Goal: Task Accomplishment & Management: Use online tool/utility

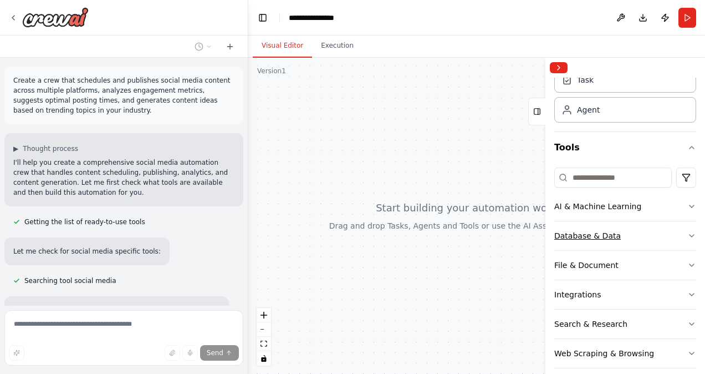
scroll to position [81, 0]
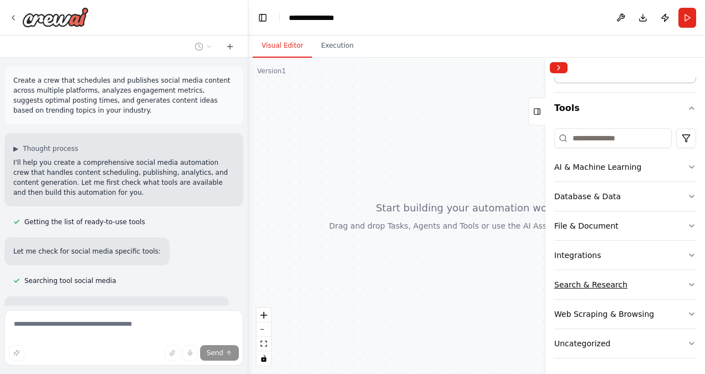
click at [626, 283] on button "Search & Research" at bounding box center [625, 284] width 142 height 29
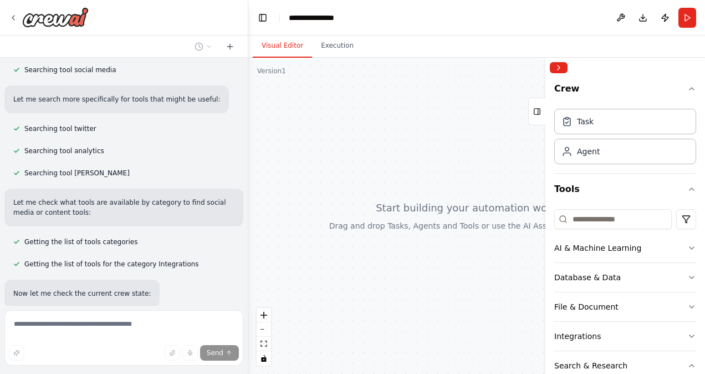
scroll to position [285, 0]
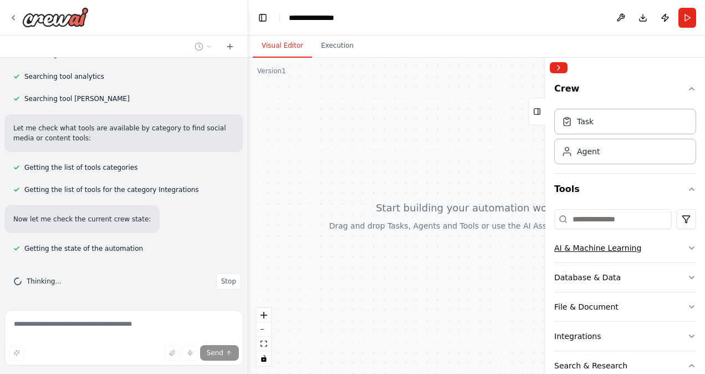
click at [643, 257] on button "AI & Machine Learning" at bounding box center [625, 247] width 142 height 29
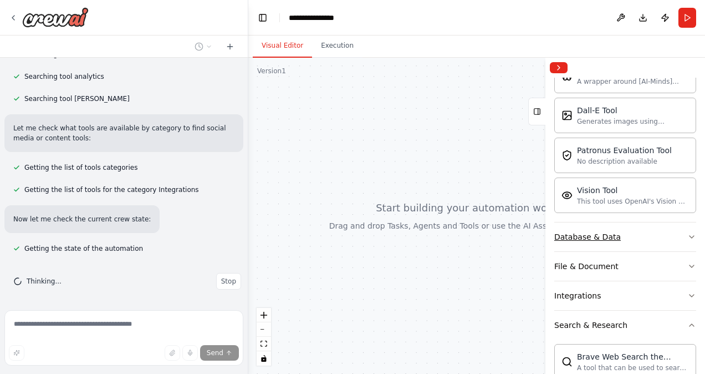
scroll to position [210, 0]
click at [661, 259] on button "File & Document" at bounding box center [625, 265] width 142 height 29
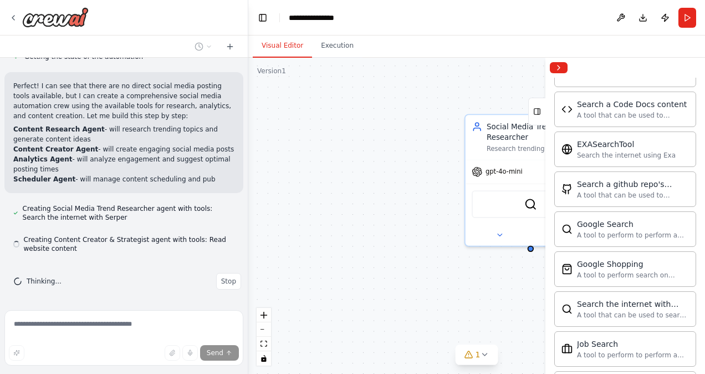
scroll to position [0, 0]
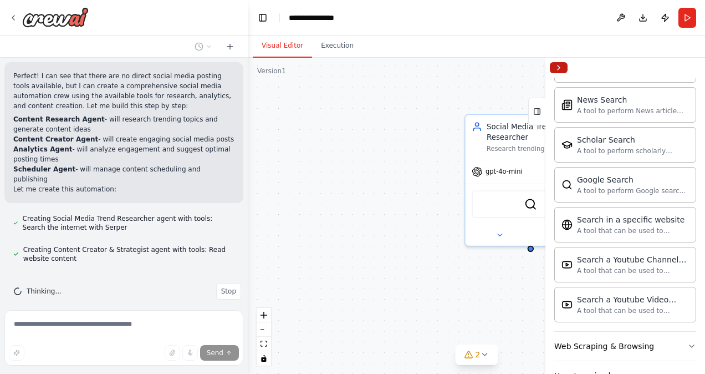
click at [566, 67] on button "Collapse right sidebar" at bounding box center [559, 67] width 18 height 11
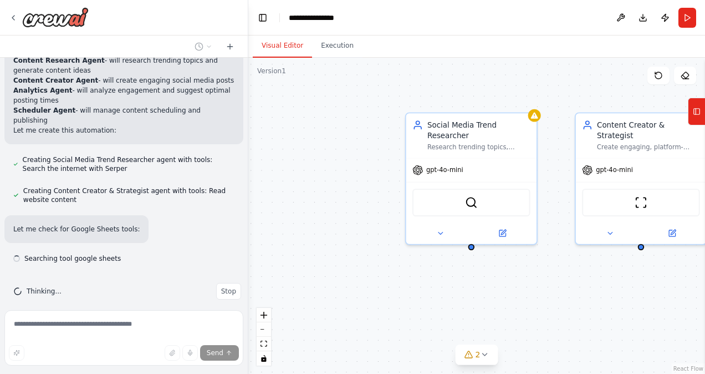
drag, startPoint x: 511, startPoint y: 76, endPoint x: 451, endPoint y: 74, distance: 59.9
click at [451, 74] on div "Social Media Trend Researcher Research trending topics, hashtags, and industry …" at bounding box center [476, 216] width 457 height 316
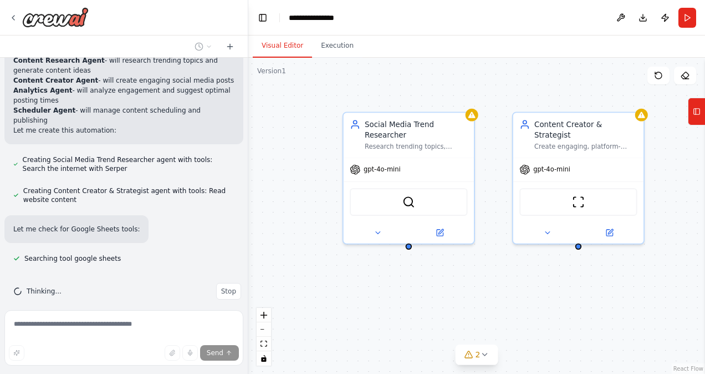
drag, startPoint x: 487, startPoint y: 88, endPoint x: 425, endPoint y: 86, distance: 62.1
click at [425, 86] on div "Social Media Trend Researcher Research trending topics, hashtags, and industry …" at bounding box center [476, 216] width 457 height 316
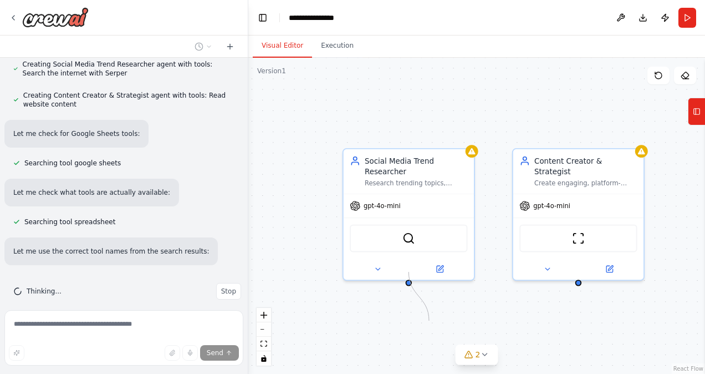
drag, startPoint x: 410, startPoint y: 235, endPoint x: 426, endPoint y: 317, distance: 84.2
click at [426, 317] on div "Social Media Trend Researcher Research trending topics, hashtags, and industry …" at bounding box center [476, 216] width 457 height 316
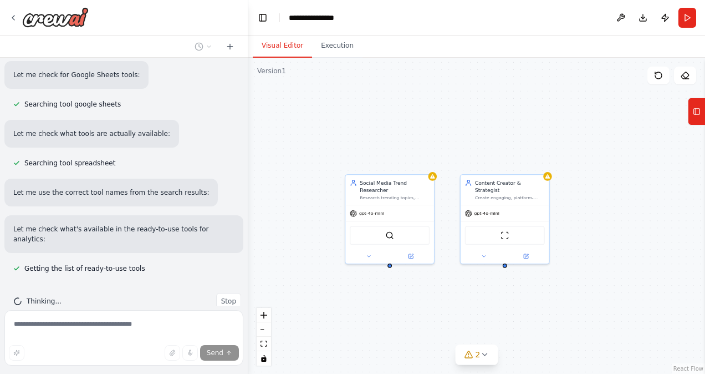
drag, startPoint x: 445, startPoint y: 192, endPoint x: 436, endPoint y: 162, distance: 31.1
click at [436, 162] on div "Social Media Trend Researcher Research trending topics, hashtags, and industry …" at bounding box center [476, 216] width 457 height 316
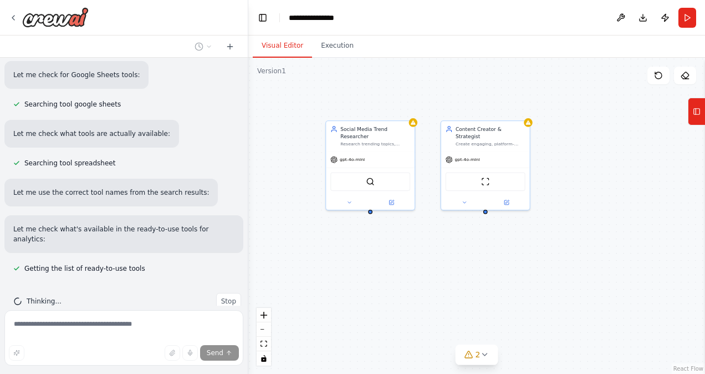
drag, startPoint x: 444, startPoint y: 288, endPoint x: 425, endPoint y: 220, distance: 70.6
click at [425, 220] on div "Social Media Trend Researcher Research trending topics, hashtags, and industry …" at bounding box center [476, 216] width 457 height 316
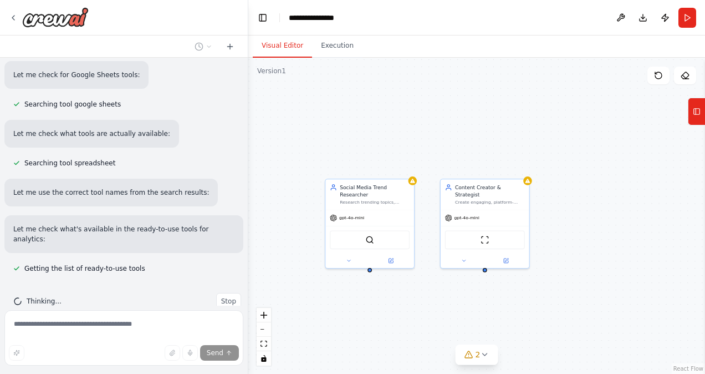
drag, startPoint x: 369, startPoint y: 186, endPoint x: 370, endPoint y: 267, distance: 81.0
click at [370, 267] on div "Social Media Trend Researcher Research trending topics, hashtags, and industry …" at bounding box center [476, 216] width 457 height 316
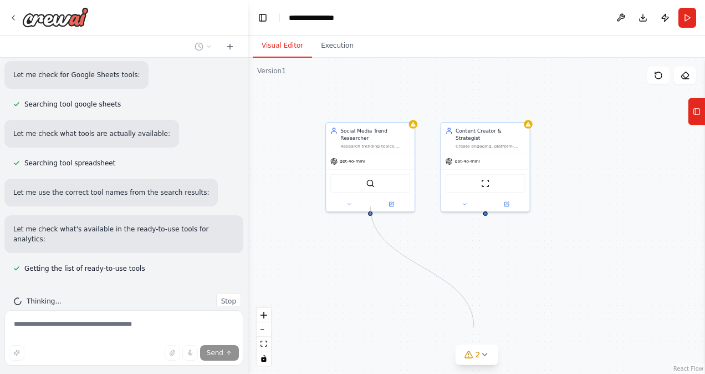
drag, startPoint x: 371, startPoint y: 263, endPoint x: 471, endPoint y: 322, distance: 116.6
click at [471, 322] on div "Social Media Trend Researcher Research trending topics, hashtags, and industry …" at bounding box center [476, 216] width 457 height 316
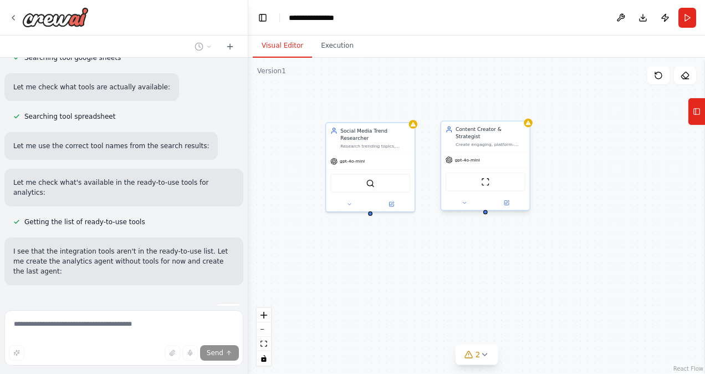
scroll to position [756, 0]
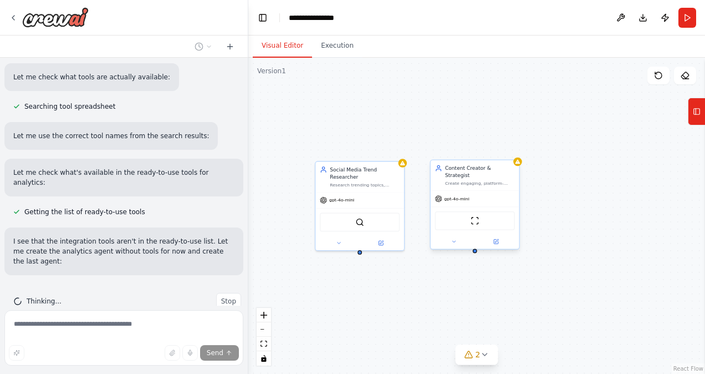
drag, startPoint x: 487, startPoint y: 206, endPoint x: 471, endPoint y: 259, distance: 54.9
click at [471, 259] on div "Social Media Trend Researcher Research trending topics, hashtags, and industry …" at bounding box center [476, 216] width 457 height 316
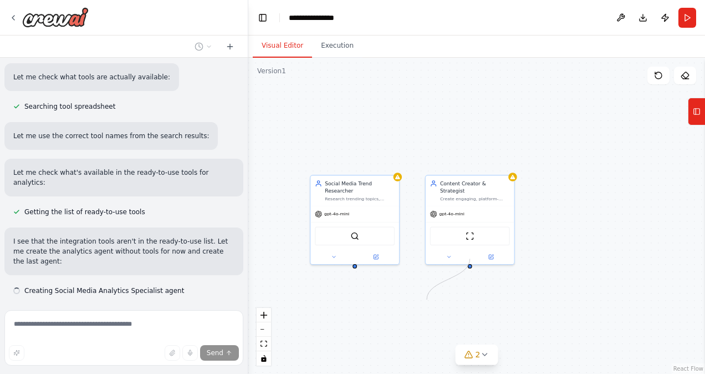
scroll to position [778, 0]
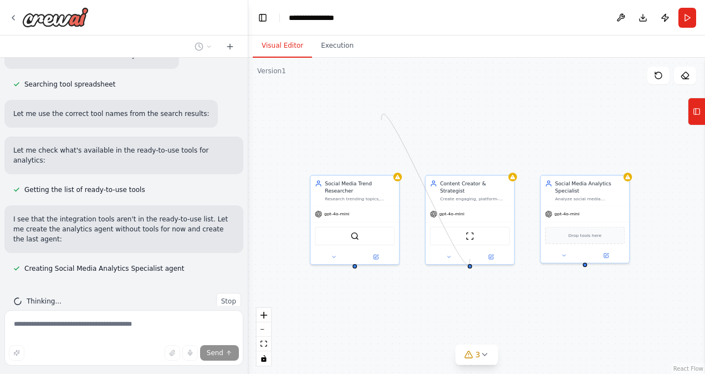
drag, startPoint x: 469, startPoint y: 257, endPoint x: 381, endPoint y: 120, distance: 163.0
click at [381, 120] on div "Social Media Trend Researcher Research trending topics, hashtags, and industry …" at bounding box center [476, 216] width 457 height 316
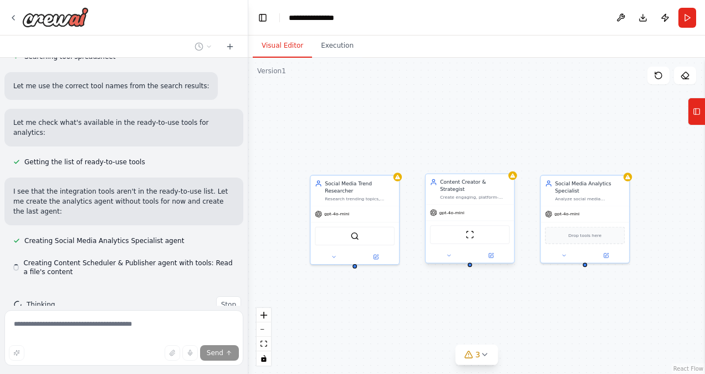
scroll to position [809, 0]
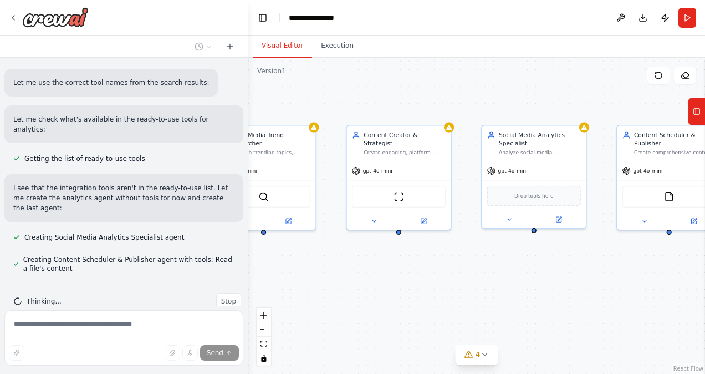
drag, startPoint x: 525, startPoint y: 333, endPoint x: 390, endPoint y: 297, distance: 140.1
click at [390, 297] on div "Social Media Trend Researcher Research trending topics, hashtags, and industry …" at bounding box center [476, 216] width 457 height 316
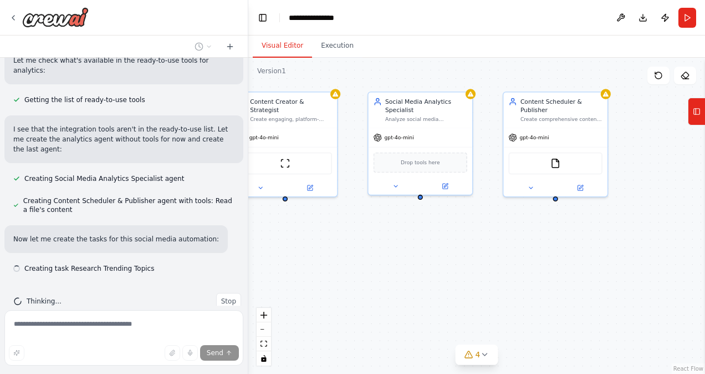
scroll to position [868, 0]
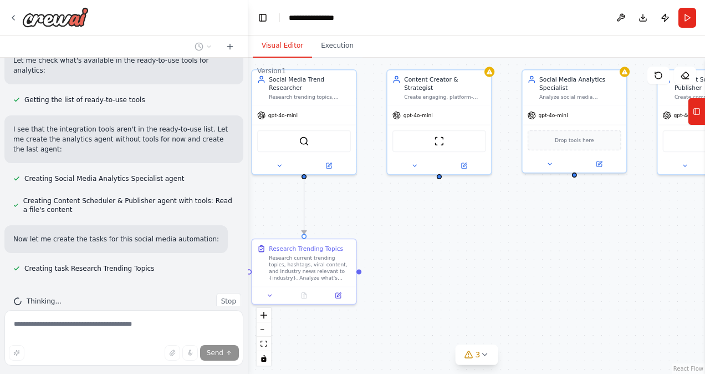
drag, startPoint x: 499, startPoint y: 284, endPoint x: 538, endPoint y: 226, distance: 70.3
click at [538, 226] on div ".deletable-edge-delete-btn { width: 20px; height: 20px; border: 0px solid #ffff…" at bounding box center [476, 216] width 457 height 316
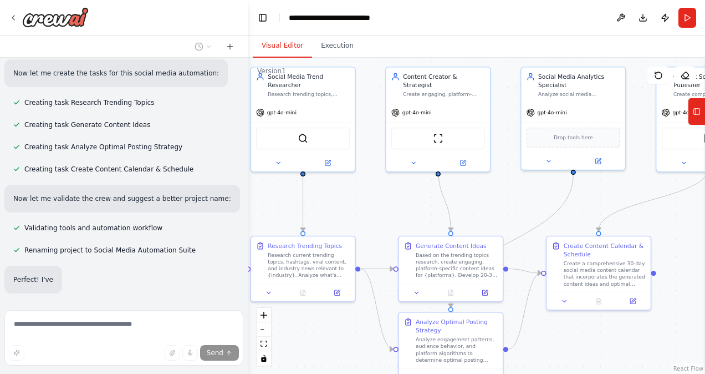
scroll to position [1052, 0]
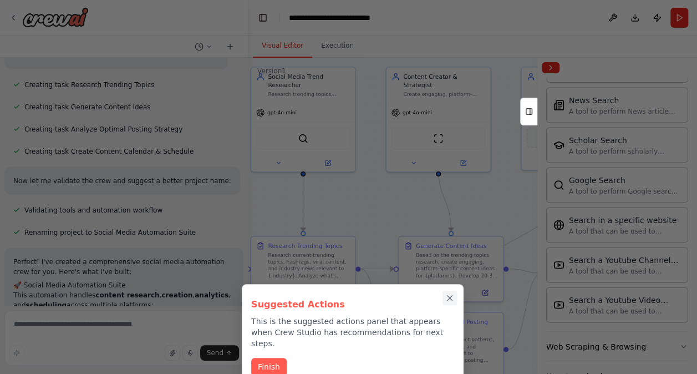
click at [446, 296] on icon "Close walkthrough" at bounding box center [450, 298] width 10 height 10
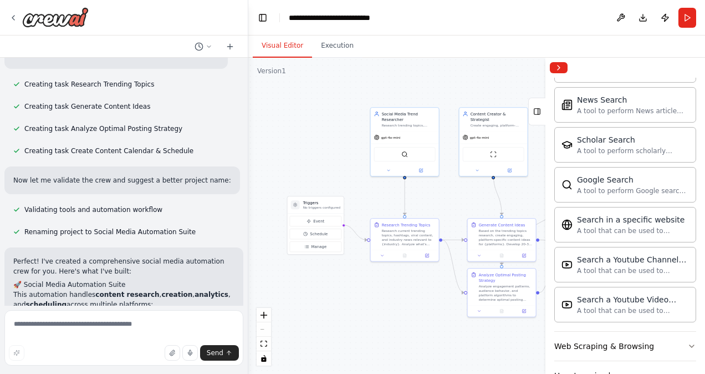
drag, startPoint x: 352, startPoint y: 323, endPoint x: 410, endPoint y: 305, distance: 60.9
click at [410, 305] on div ".deletable-edge-delete-btn { width: 20px; height: 20px; border: 0px solid #ffff…" at bounding box center [476, 216] width 457 height 316
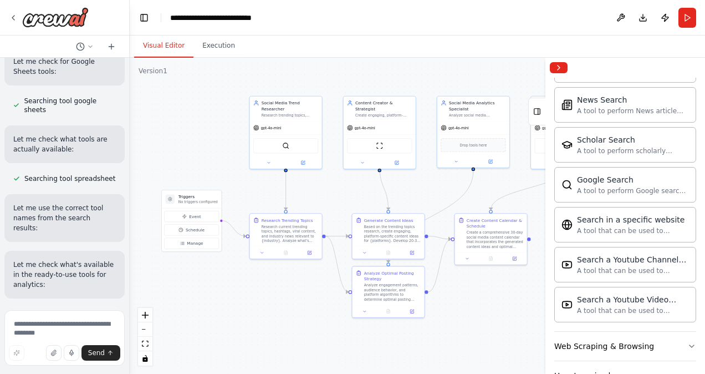
scroll to position [1469, 0]
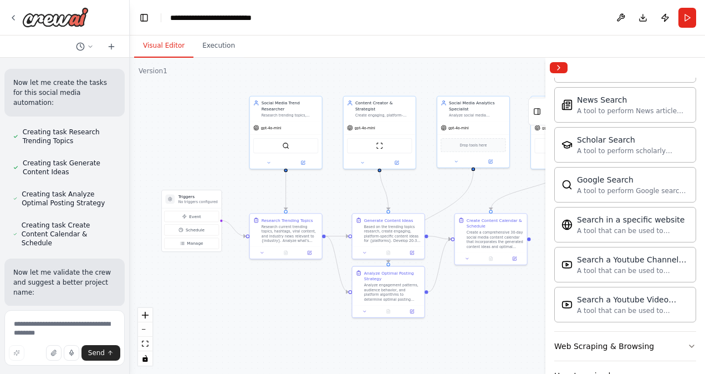
drag, startPoint x: 247, startPoint y: 147, endPoint x: 55, endPoint y: 150, distance: 192.4
click at [55, 150] on div "Create a crew that schedules and publishes social media content across multiple…" at bounding box center [65, 187] width 130 height 374
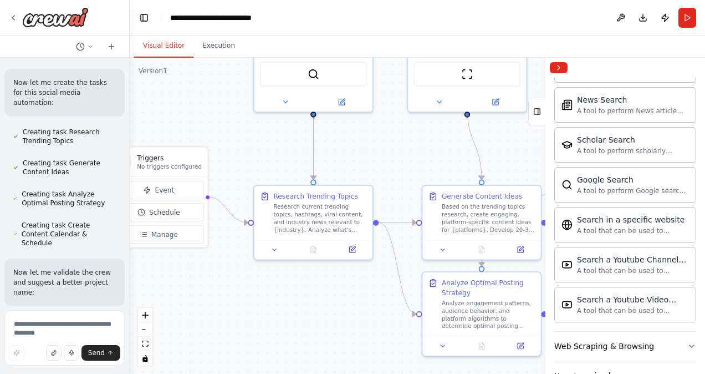
drag, startPoint x: 280, startPoint y: 277, endPoint x: 304, endPoint y: 291, distance: 27.3
click at [304, 291] on div ".deletable-edge-delete-btn { width: 20px; height: 20px; border: 0px solid #ffff…" at bounding box center [417, 216] width 575 height 316
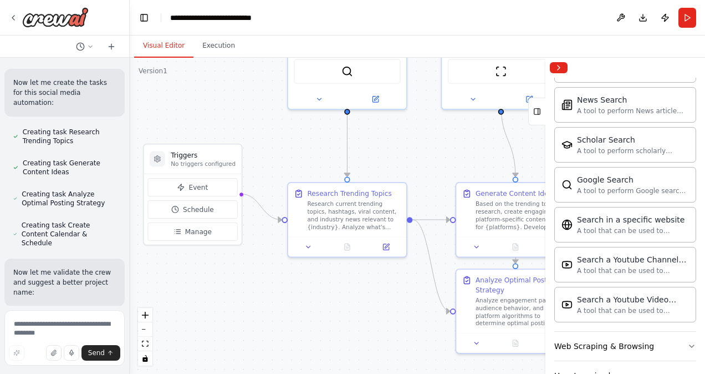
drag, startPoint x: 304, startPoint y: 291, endPoint x: 338, endPoint y: 287, distance: 34.0
click at [338, 287] on div ".deletable-edge-delete-btn { width: 20px; height: 20px; border: 0px solid #ffff…" at bounding box center [417, 216] width 575 height 316
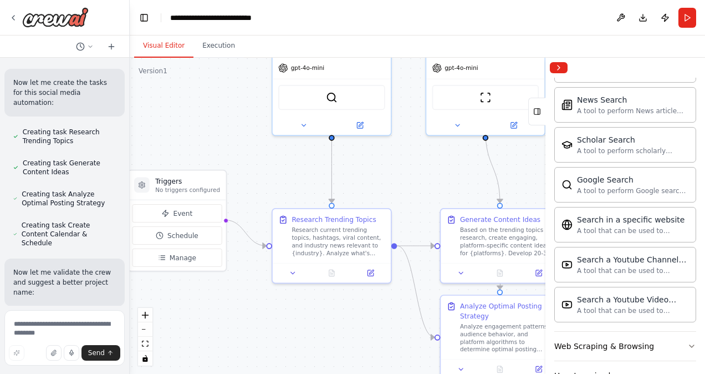
drag, startPoint x: 338, startPoint y: 287, endPoint x: 319, endPoint y: 314, distance: 33.1
click at [319, 314] on div ".deletable-edge-delete-btn { width: 20px; height: 20px; border: 0px solid #ffff…" at bounding box center [417, 216] width 575 height 316
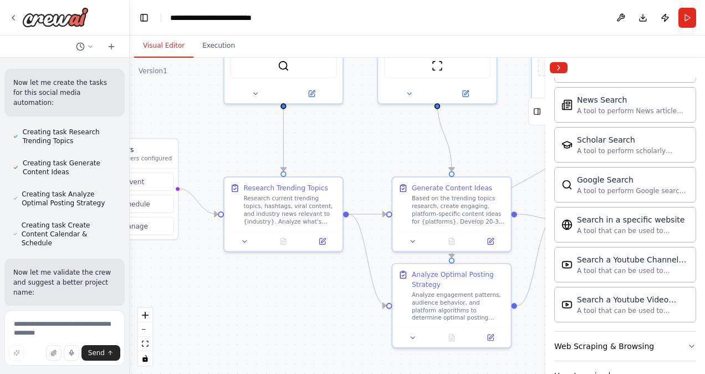
drag, startPoint x: 319, startPoint y: 314, endPoint x: 274, endPoint y: 282, distance: 55.6
click at [274, 282] on div ".deletable-edge-delete-btn { width: 20px; height: 20px; border: 0px solid #ffff…" at bounding box center [417, 216] width 575 height 316
drag, startPoint x: 274, startPoint y: 282, endPoint x: 238, endPoint y: 137, distance: 149.0
click at [238, 137] on div ".deletable-edge-delete-btn { width: 20px; height: 20px; border: 0px solid #ffff…" at bounding box center [417, 216] width 575 height 316
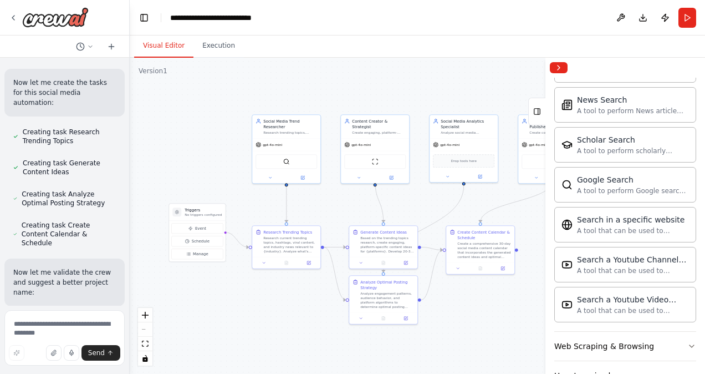
drag, startPoint x: 312, startPoint y: 141, endPoint x: 333, endPoint y: 206, distance: 68.7
click at [333, 206] on div ".deletable-edge-delete-btn { width: 20px; height: 20px; border: 0px solid #ffff…" at bounding box center [417, 216] width 575 height 316
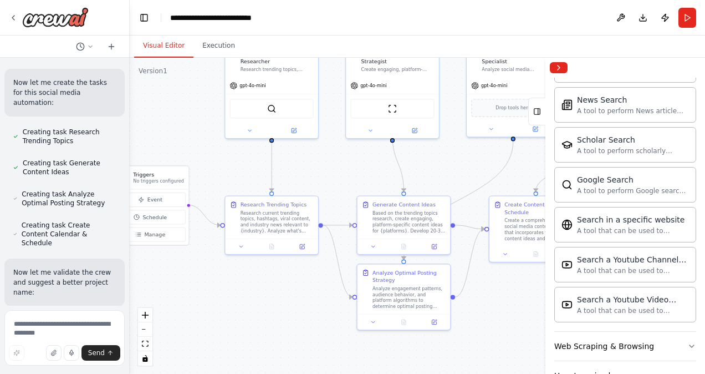
drag, startPoint x: 323, startPoint y: 210, endPoint x: 321, endPoint y: 174, distance: 35.5
click at [321, 174] on div ".deletable-edge-delete-btn { width: 20px; height: 20px; border: 0px solid #ffff…" at bounding box center [417, 216] width 575 height 316
click at [386, 78] on div "gpt-4o-mini" at bounding box center [392, 83] width 93 height 17
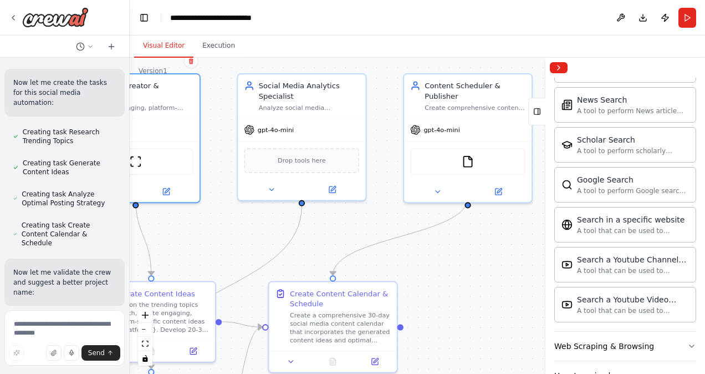
drag, startPoint x: 375, startPoint y: 165, endPoint x: 109, endPoint y: 237, distance: 275.2
click at [109, 237] on div "Create a crew that schedules and publishes social media content across multiple…" at bounding box center [352, 187] width 705 height 374
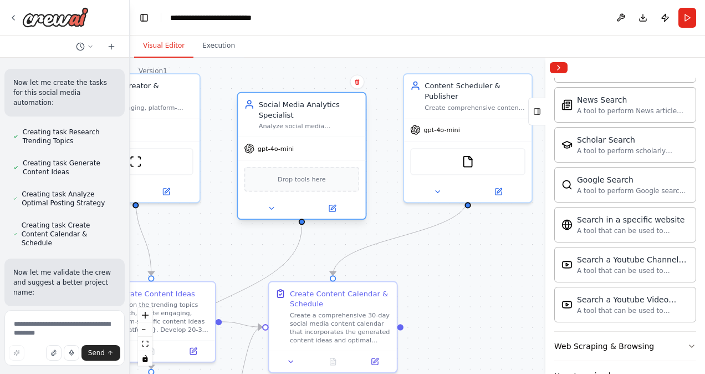
drag, startPoint x: 294, startPoint y: 132, endPoint x: 297, endPoint y: 153, distance: 21.3
click at [297, 153] on div "gpt-4o-mini" at bounding box center [302, 148] width 128 height 23
click at [300, 177] on span "Drop tools here" at bounding box center [302, 179] width 48 height 11
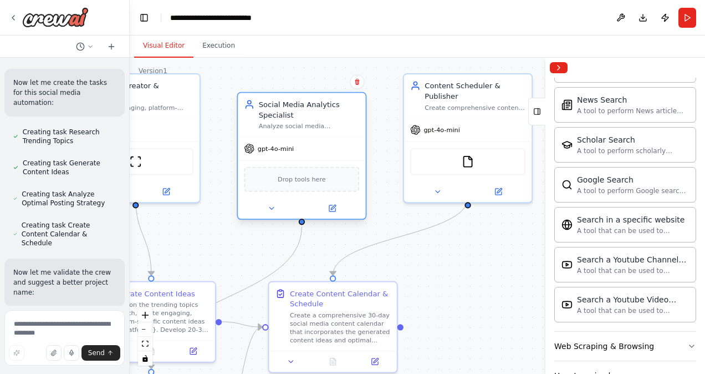
click at [300, 180] on span "Drop tools here" at bounding box center [302, 179] width 48 height 11
click at [315, 162] on div "Drop tools here" at bounding box center [302, 179] width 128 height 38
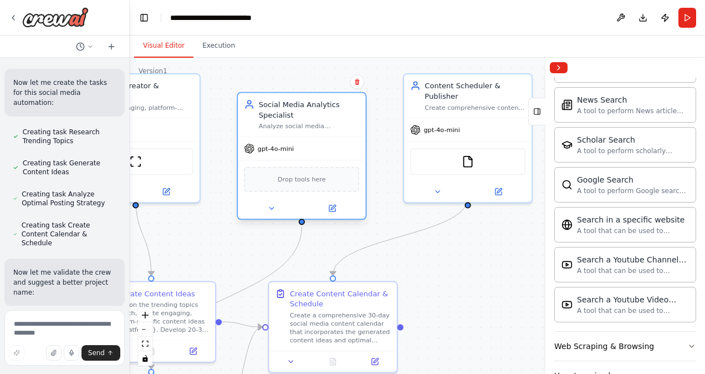
click at [315, 162] on div "Drop tools here" at bounding box center [302, 179] width 128 height 38
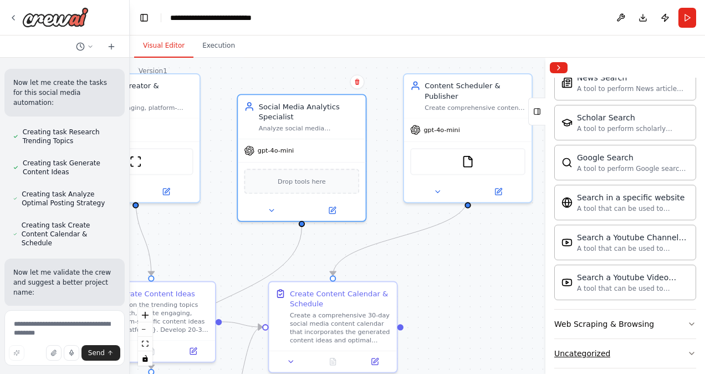
click at [603, 348] on div "Uncategorized" at bounding box center [582, 353] width 56 height 11
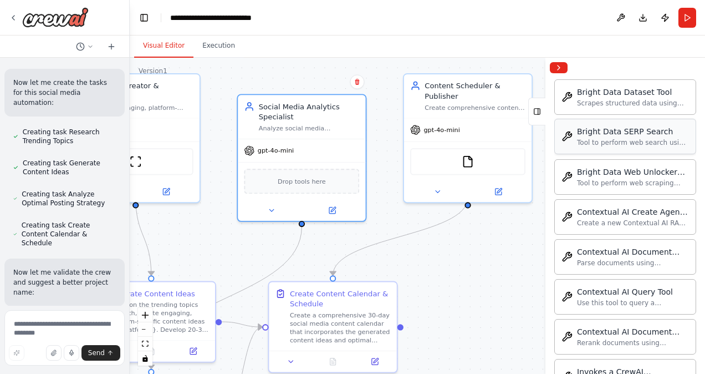
scroll to position [1483, 0]
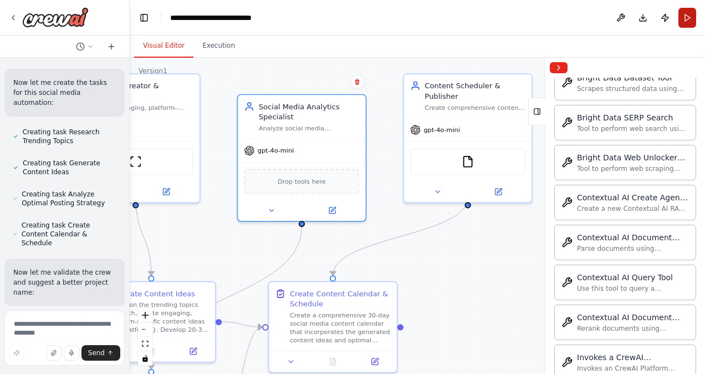
click at [689, 20] on button "Run" at bounding box center [688, 18] width 18 height 20
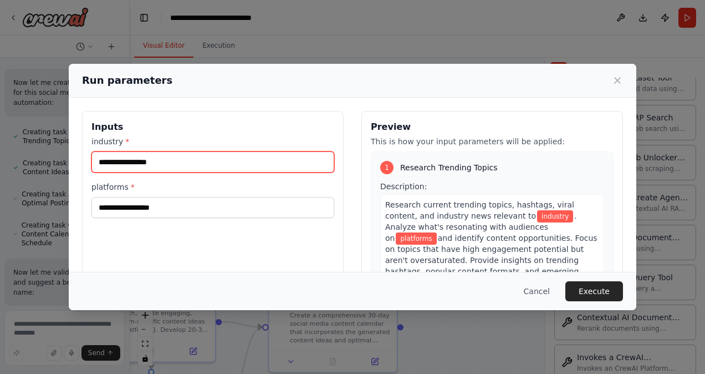
click at [214, 152] on input "industry *" at bounding box center [212, 161] width 243 height 21
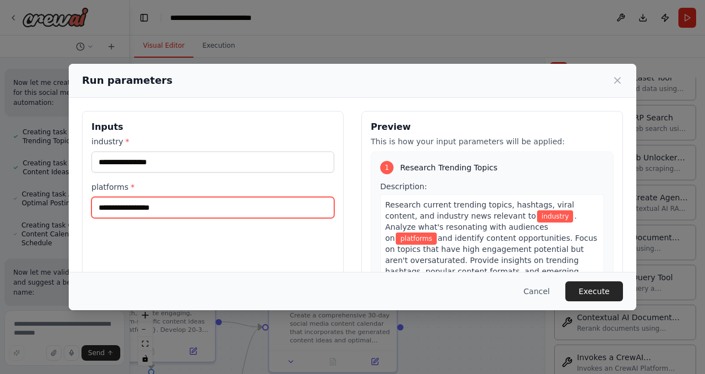
click at [181, 211] on input "platforms *" at bounding box center [212, 207] width 243 height 21
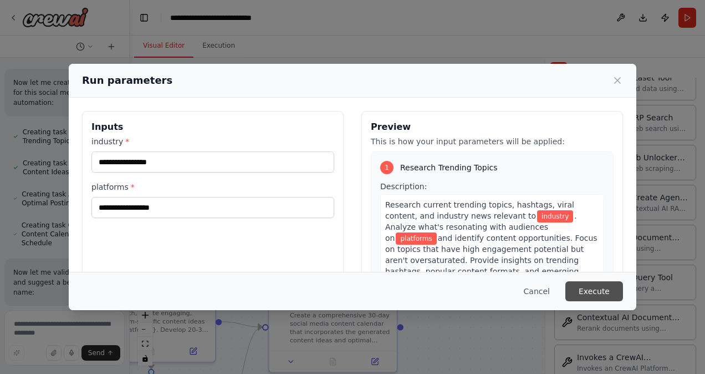
click at [577, 282] on button "Execute" at bounding box center [595, 291] width 58 height 20
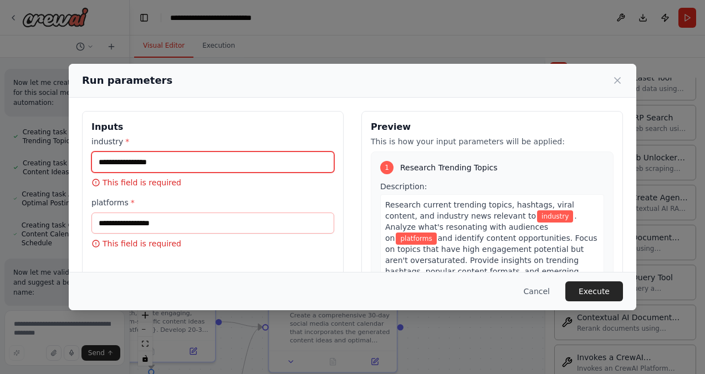
click at [216, 153] on input "industry *" at bounding box center [212, 161] width 243 height 21
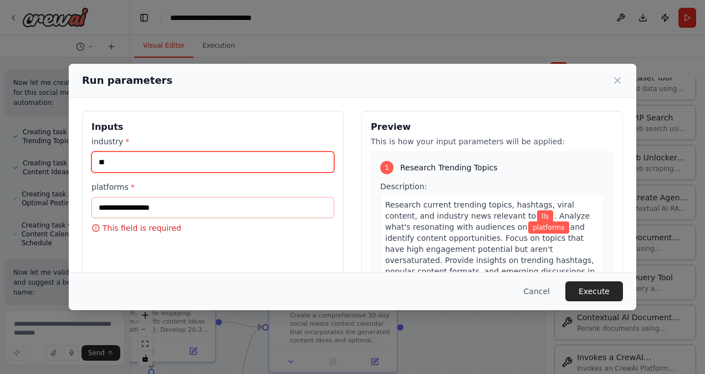
type input "*"
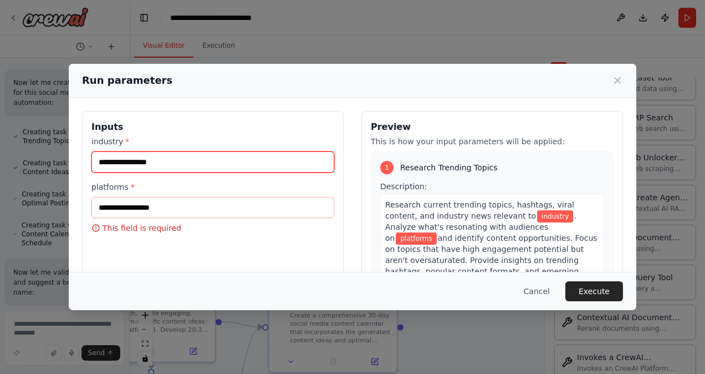
type input "*"
type input "****"
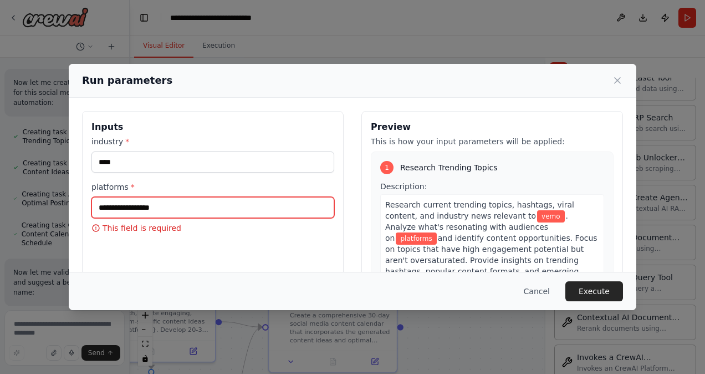
click at [189, 201] on input "platforms *" at bounding box center [212, 207] width 243 height 21
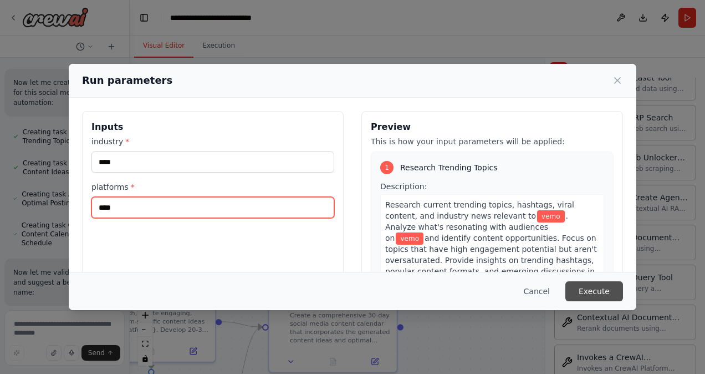
type input "****"
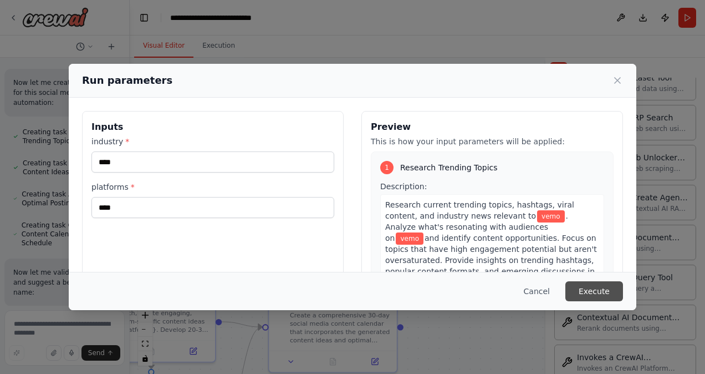
click at [611, 299] on button "Execute" at bounding box center [595, 291] width 58 height 20
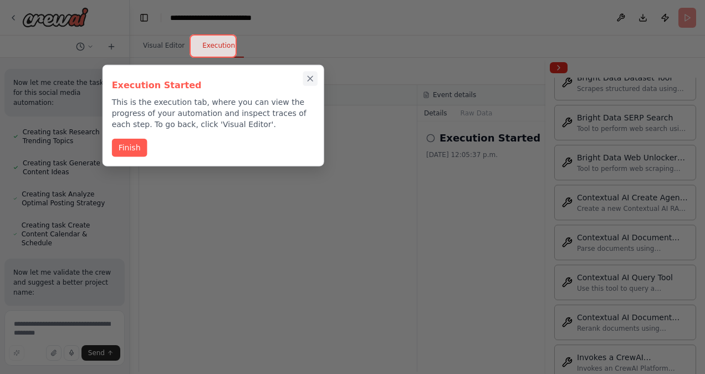
click at [311, 73] on button "Close walkthrough" at bounding box center [310, 78] width 14 height 14
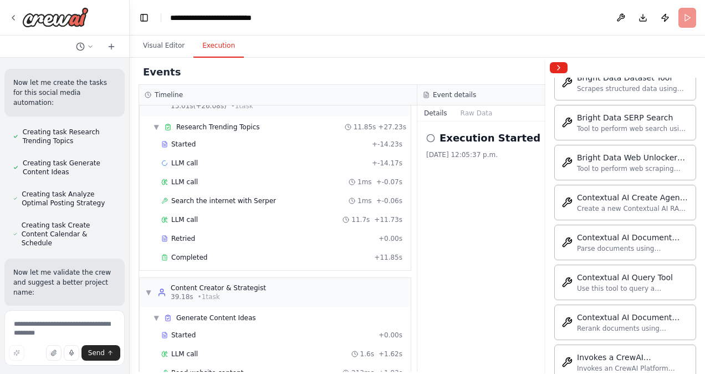
scroll to position [0, 0]
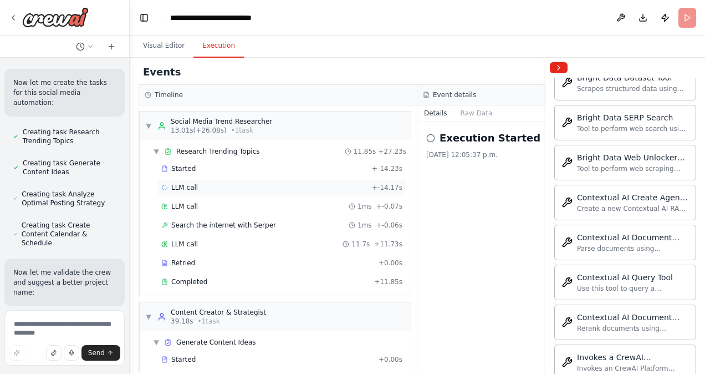
click at [217, 189] on div "LLM call + -14.17s" at bounding box center [281, 187] width 241 height 9
click at [210, 203] on div "LLM call 1ms + -0.07s" at bounding box center [281, 206] width 241 height 9
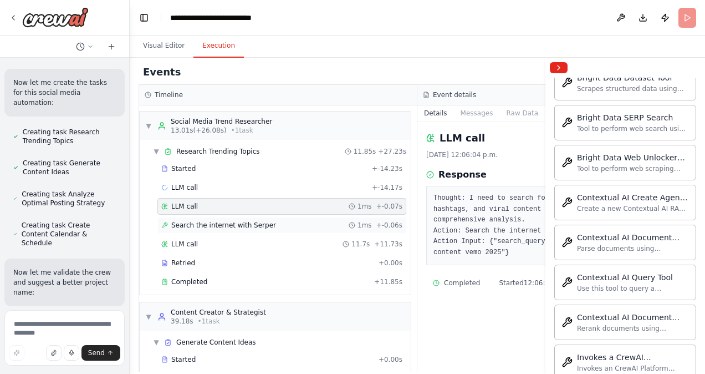
click at [358, 228] on div "Search the internet with Serper 1ms + -0.06s" at bounding box center [281, 225] width 249 height 17
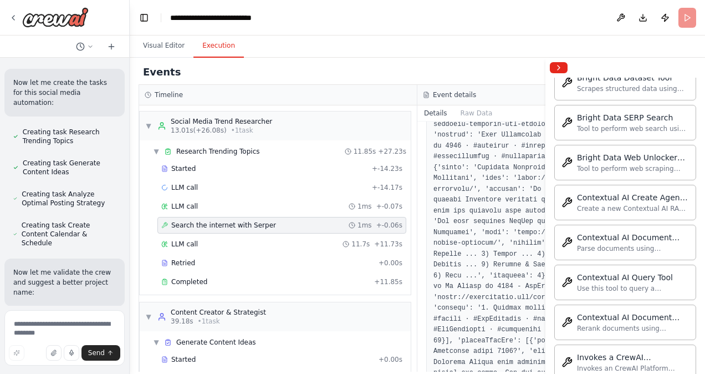
scroll to position [754, 0]
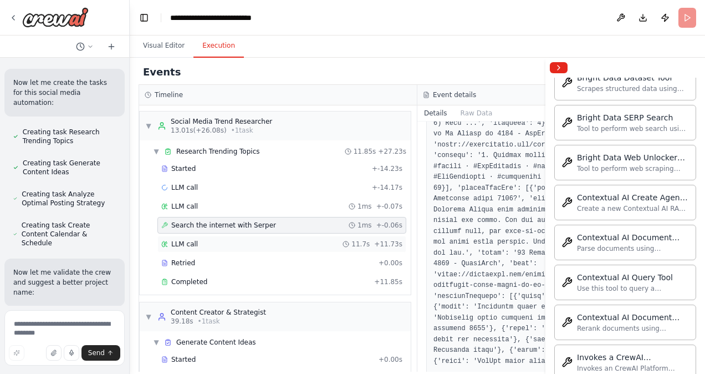
click at [221, 240] on div "LLM call 11.7s + 11.73s" at bounding box center [281, 244] width 241 height 9
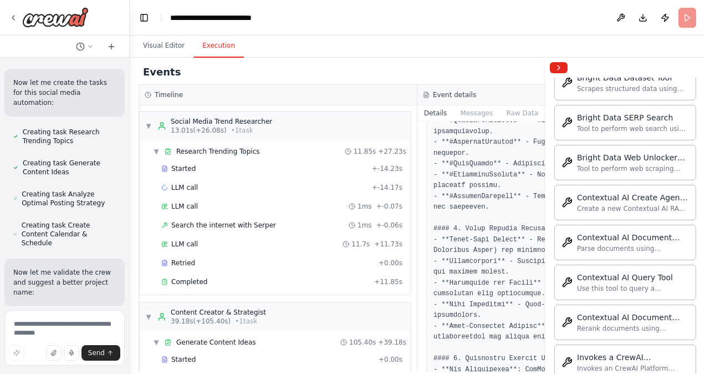
scroll to position [507, 0]
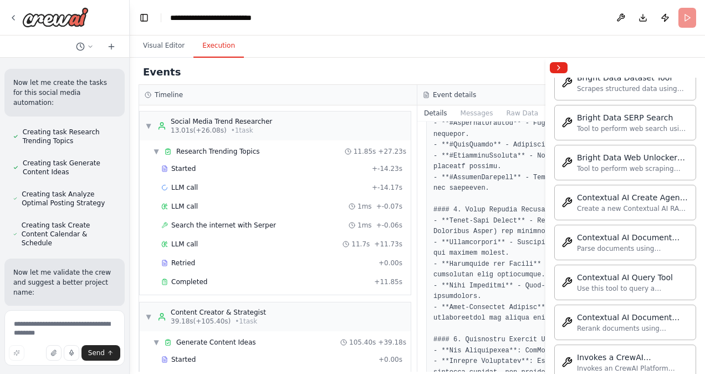
click at [466, 313] on pre at bounding box center [557, 199] width 247 height 1027
click at [253, 277] on div "Completed" at bounding box center [265, 281] width 208 height 9
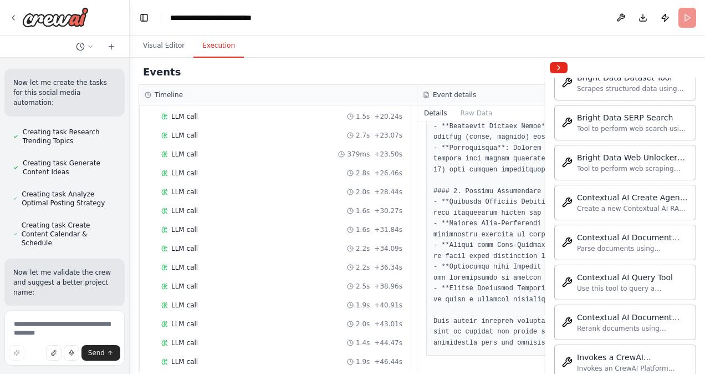
scroll to position [622, 0]
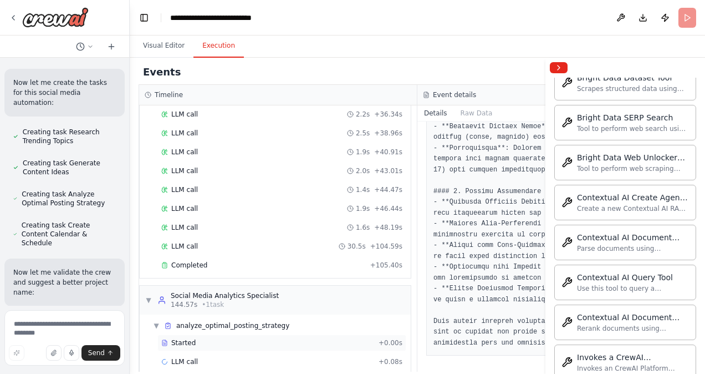
click at [243, 338] on div "Started" at bounding box center [267, 342] width 213 height 9
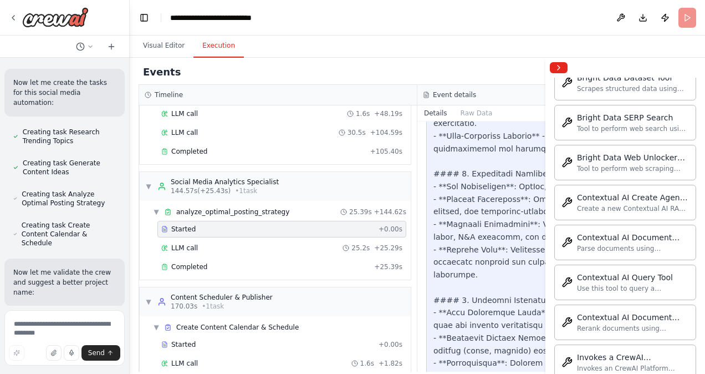
scroll to position [773, 0]
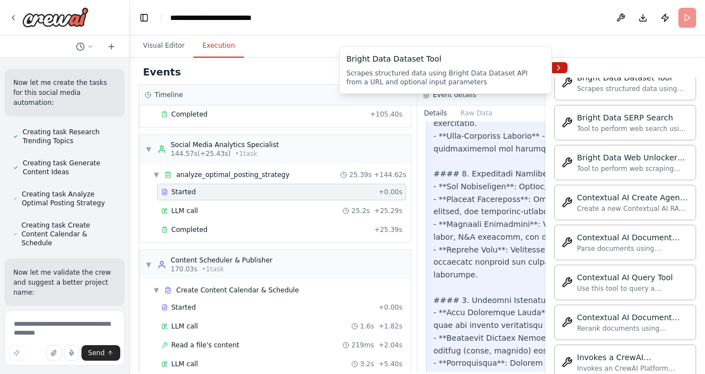
click at [563, 68] on button "Collapse right sidebar" at bounding box center [559, 67] width 18 height 11
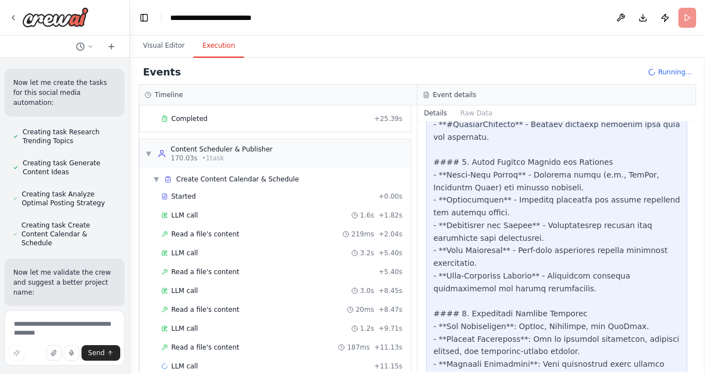
scroll to position [958, 0]
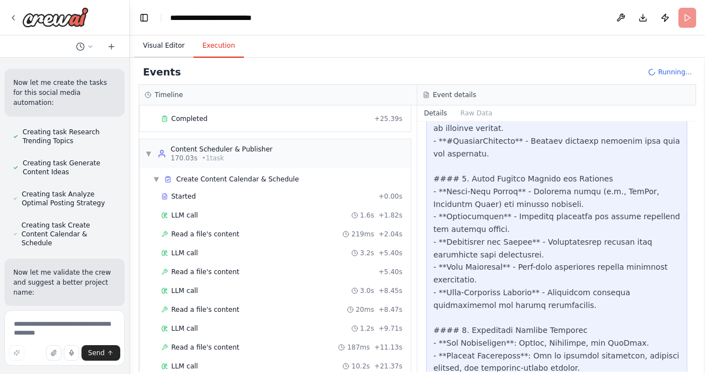
click at [156, 47] on button "Visual Editor" at bounding box center [163, 45] width 59 height 23
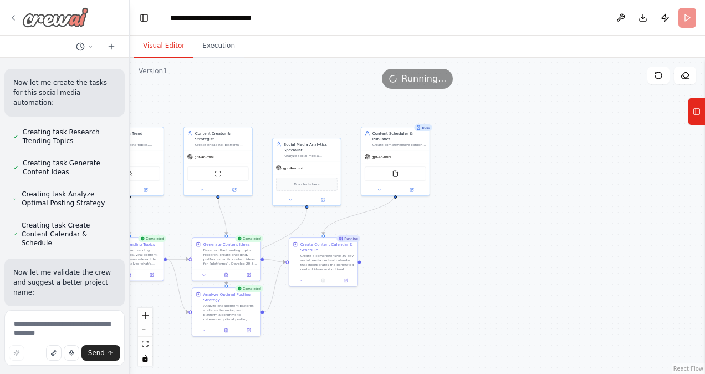
click at [59, 17] on img at bounding box center [55, 17] width 67 height 20
click at [63, 16] on img at bounding box center [55, 17] width 67 height 20
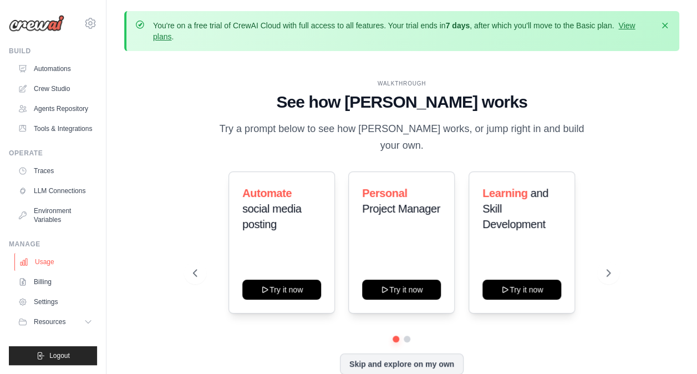
click at [41, 263] on link "Usage" at bounding box center [56, 262] width 84 height 18
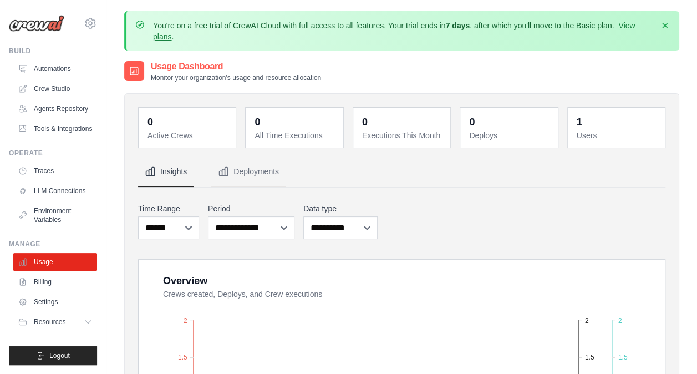
click at [41, 263] on link "Usage" at bounding box center [55, 262] width 84 height 18
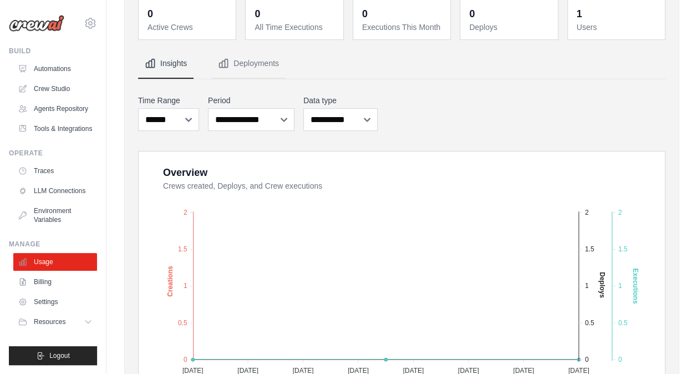
scroll to position [109, 0]
click at [49, 129] on link "Tools & Integrations" at bounding box center [56, 129] width 84 height 18
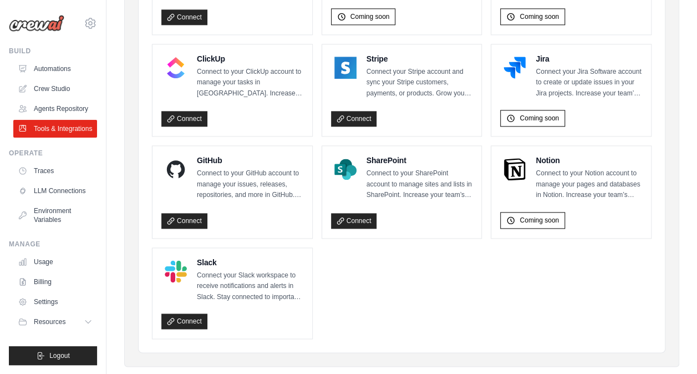
scroll to position [673, 0]
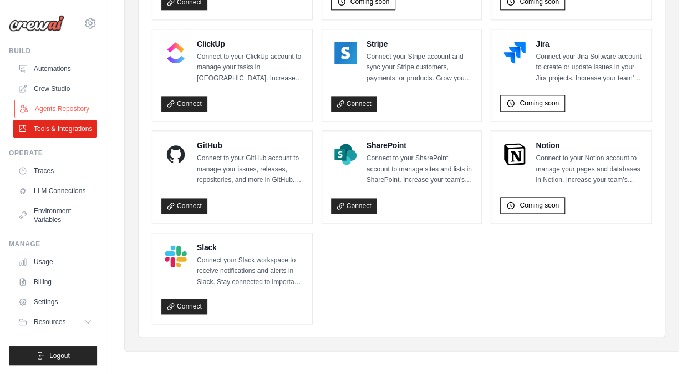
click at [69, 101] on link "Agents Repository" at bounding box center [56, 109] width 84 height 18
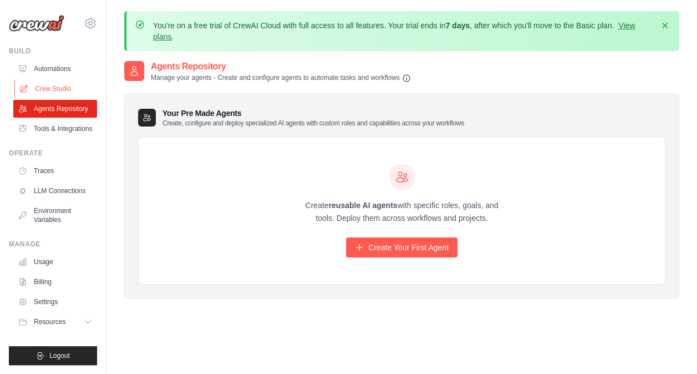
click at [65, 91] on link "Crew Studio" at bounding box center [56, 89] width 84 height 18
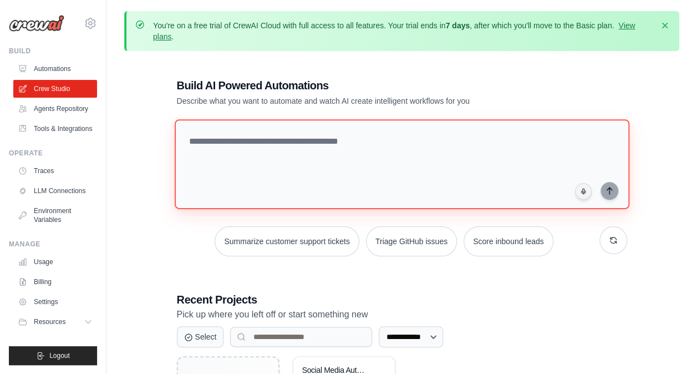
click at [233, 136] on textarea at bounding box center [401, 164] width 455 height 90
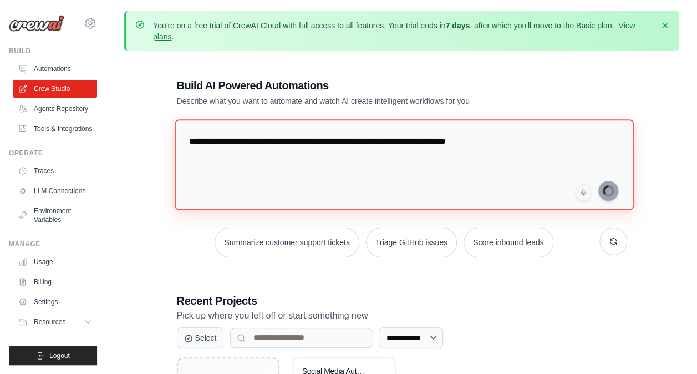
type textarea "**********"
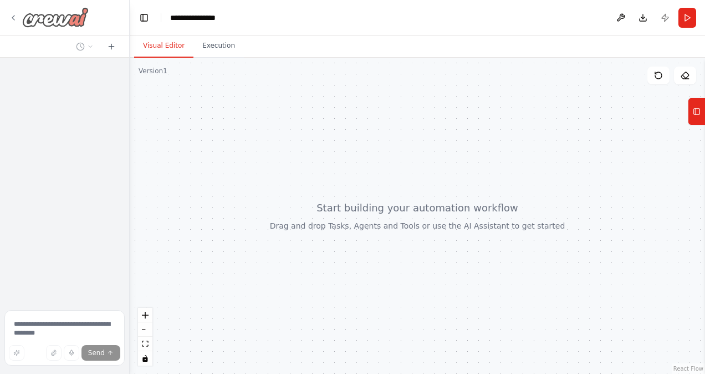
click at [12, 18] on icon at bounding box center [13, 17] width 9 height 9
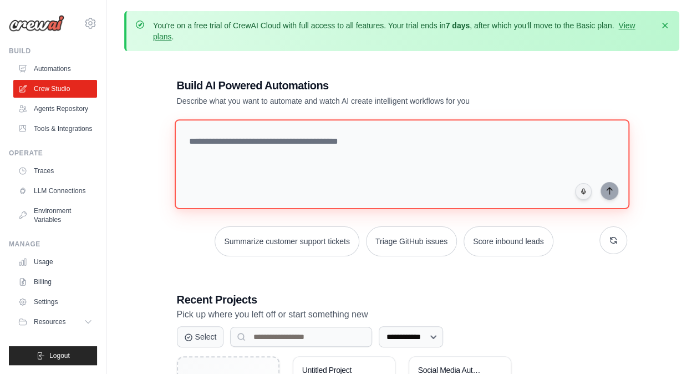
click at [276, 138] on textarea at bounding box center [401, 164] width 455 height 90
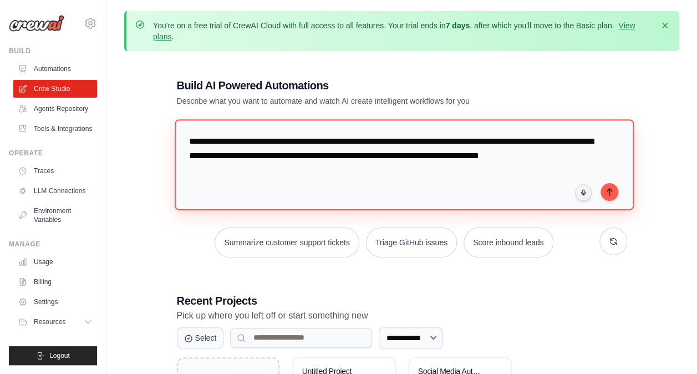
type textarea "**********"
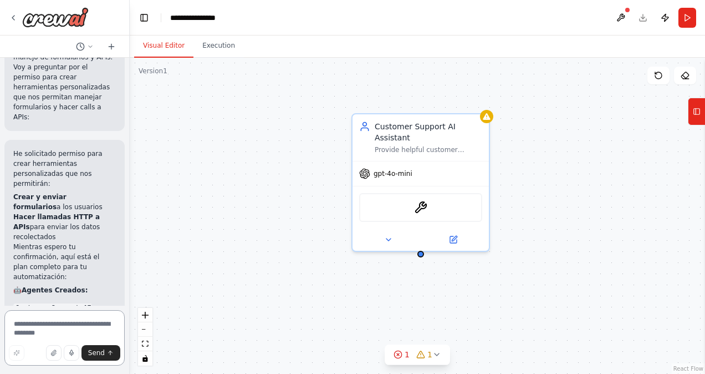
scroll to position [770, 0]
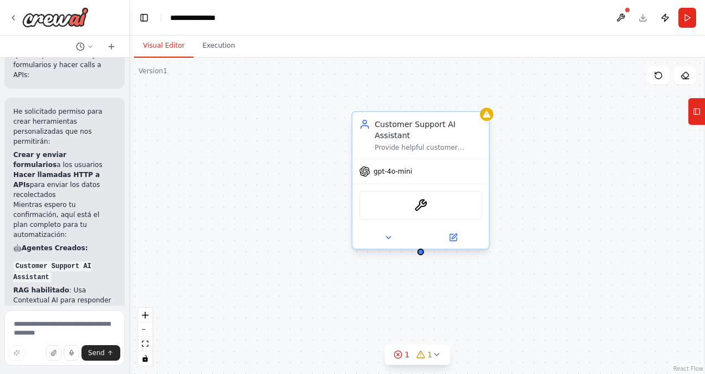
click at [446, 170] on div "gpt-4o-mini" at bounding box center [421, 171] width 136 height 24
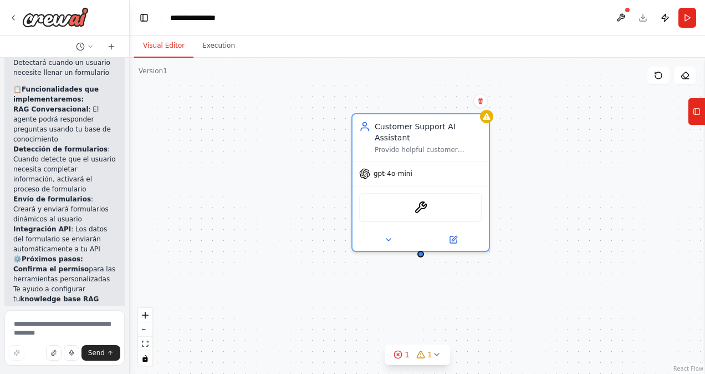
scroll to position [1221, 0]
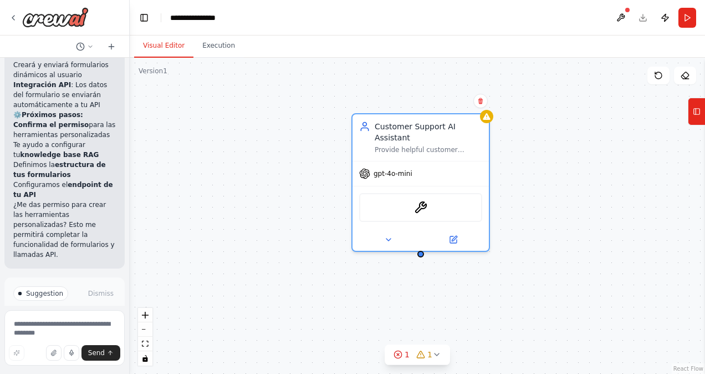
click at [55, 345] on span "Enable coding skills" at bounding box center [69, 349] width 65 height 9
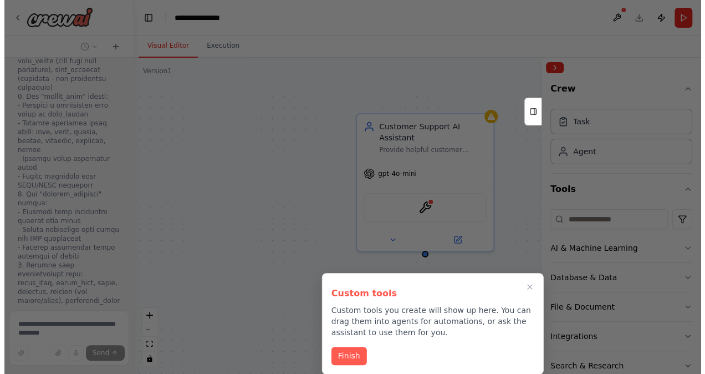
scroll to position [2158, 0]
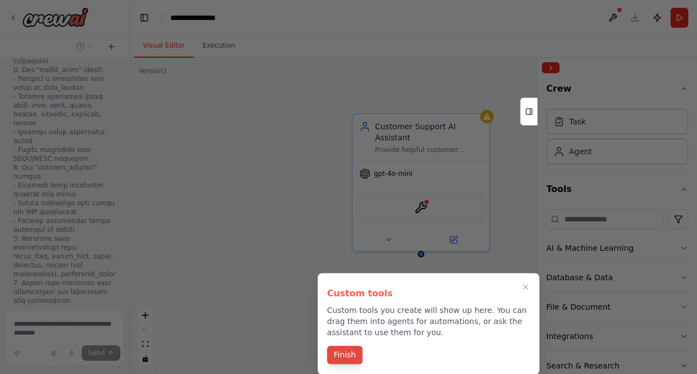
click at [354, 349] on button "Finish" at bounding box center [344, 354] width 35 height 18
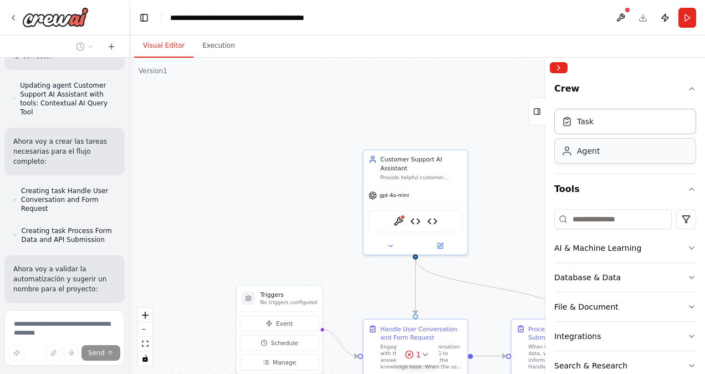
scroll to position [2918, 0]
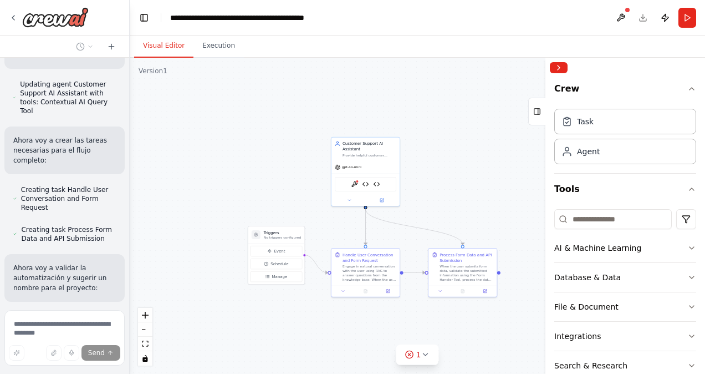
drag, startPoint x: 340, startPoint y: 181, endPoint x: 274, endPoint y: 128, distance: 85.2
click at [274, 128] on div ".deletable-edge-delete-btn { width: 20px; height: 20px; border: 0px solid #ffff…" at bounding box center [417, 216] width 575 height 316
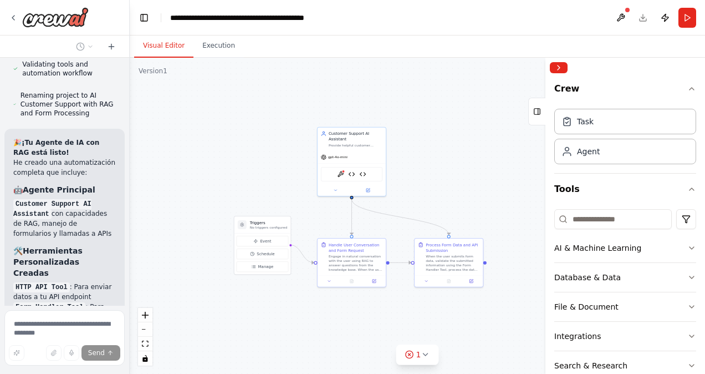
scroll to position [3171, 0]
click at [352, 258] on div "Engage in natural conversation with the user using RAG to answer questions from…" at bounding box center [356, 262] width 54 height 18
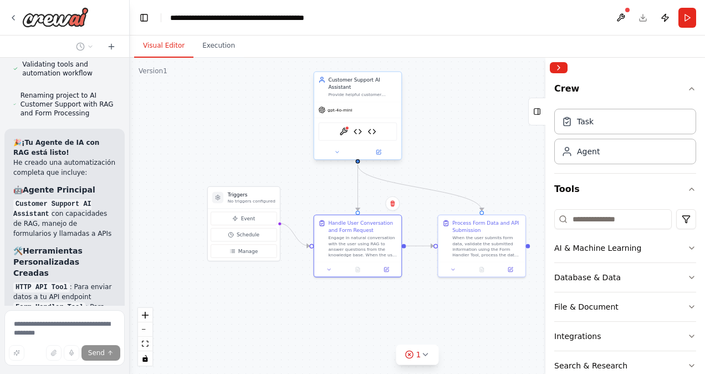
click at [344, 136] on div "ContextualAIQueryTool HTTP API Tool Form Handler Tool" at bounding box center [357, 131] width 79 height 18
click at [344, 134] on img at bounding box center [343, 131] width 8 height 8
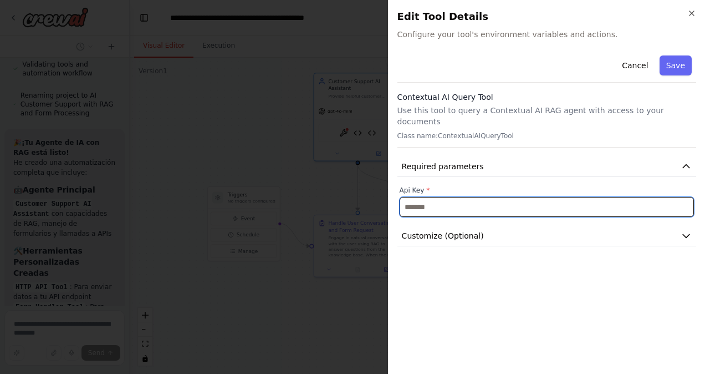
click at [431, 197] on input "text" at bounding box center [547, 207] width 294 height 20
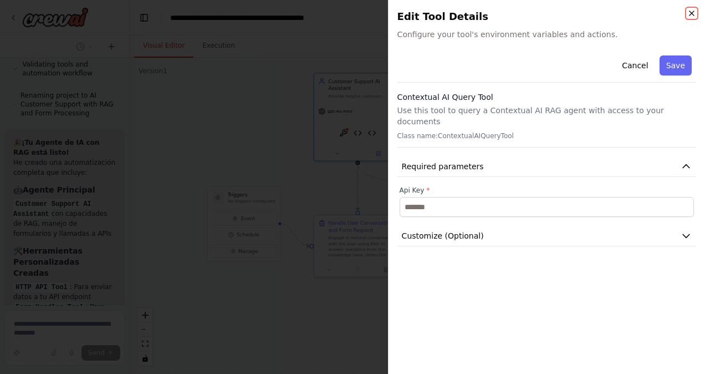
click at [691, 13] on icon "button" at bounding box center [692, 13] width 4 height 4
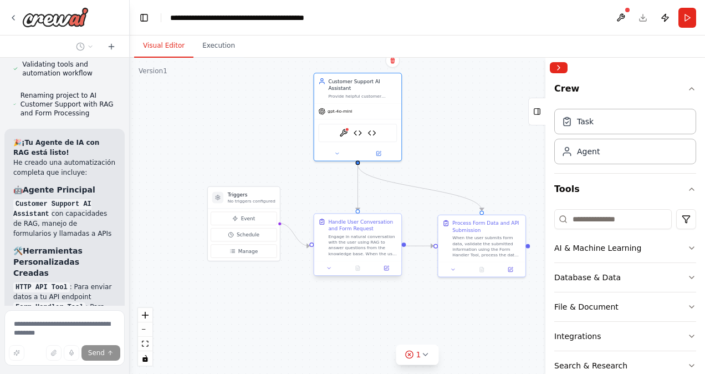
click at [356, 230] on div "Handle User Conversation and Form Request" at bounding box center [362, 225] width 69 height 14
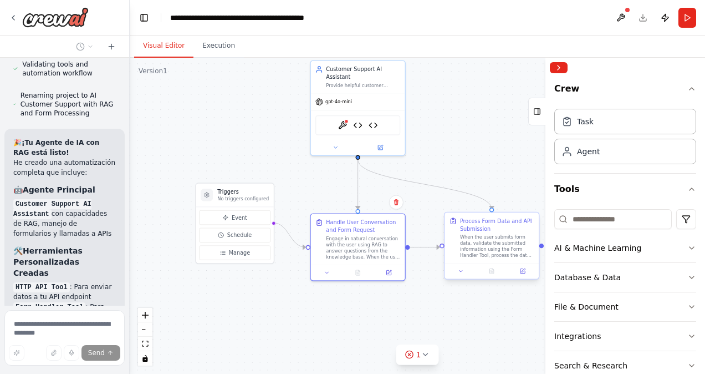
click at [488, 237] on div "When the user submits form data, validate the submitted information using the F…" at bounding box center [497, 246] width 74 height 24
click at [524, 269] on icon at bounding box center [523, 269] width 3 height 3
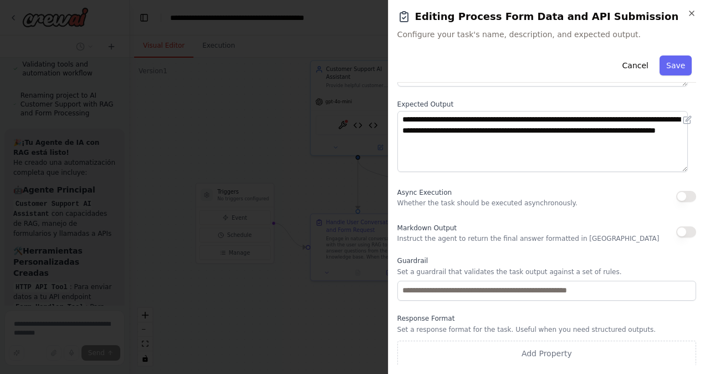
scroll to position [0, 0]
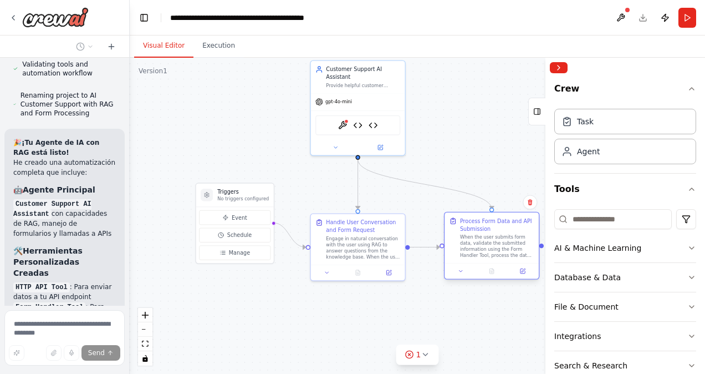
click at [478, 225] on div "Process Form Data and API Submission" at bounding box center [497, 225] width 74 height 16
click at [522, 269] on button at bounding box center [526, 270] width 26 height 9
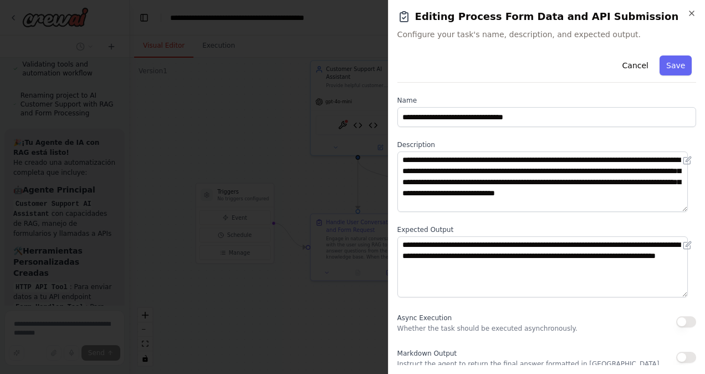
scroll to position [125, 0]
